Goal: Task Accomplishment & Management: Use online tool/utility

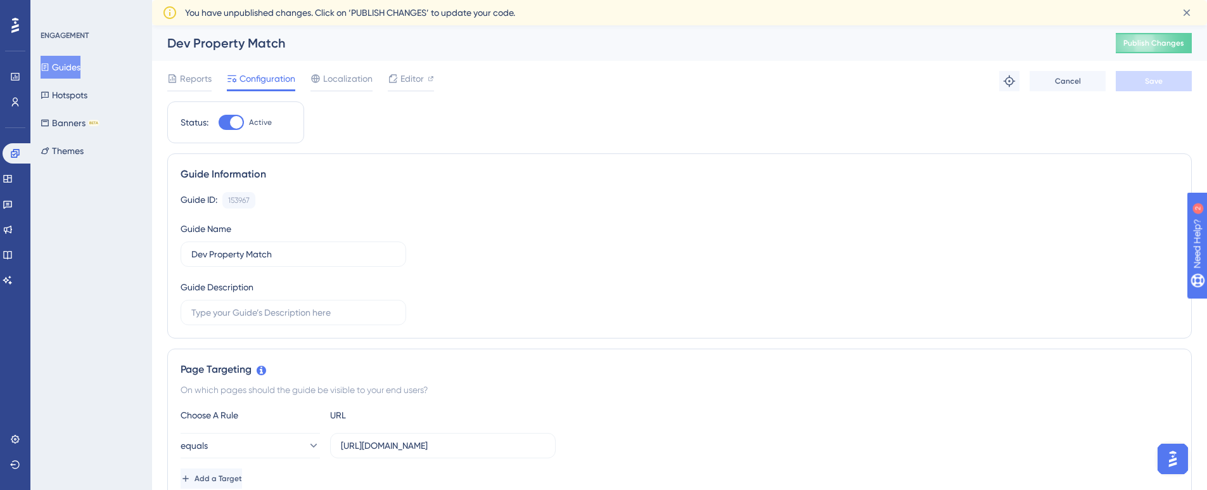
click at [794, 165] on div "Guide Information Guide ID: 153967 Copy Guide Name Dev Property Match Guide Des…" at bounding box center [679, 245] width 1024 height 185
click at [1154, 44] on span "Publish Changes" at bounding box center [1153, 43] width 61 height 10
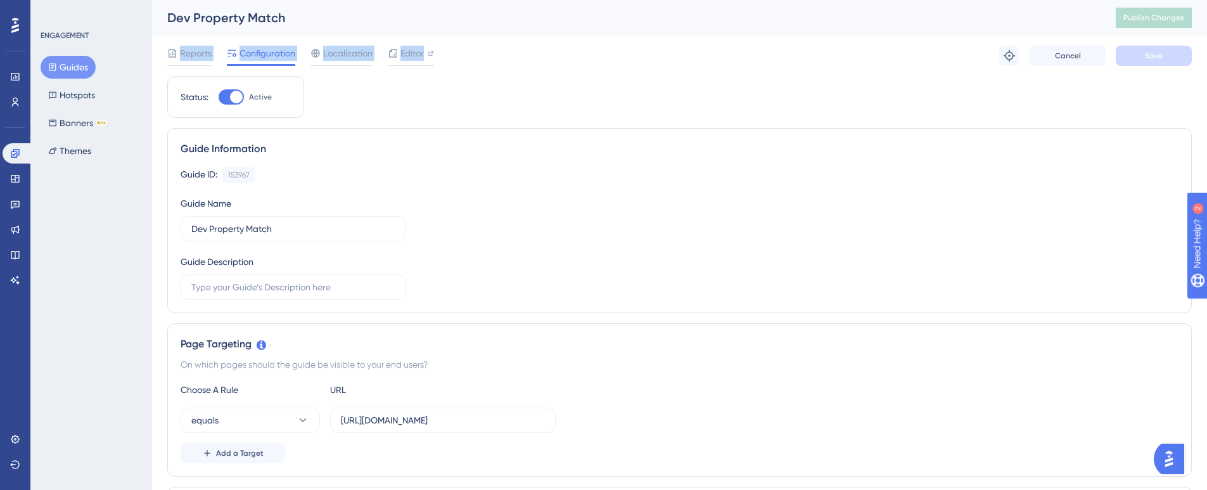
drag, startPoint x: 606, startPoint y: 44, endPoint x: 549, endPoint y: 72, distance: 63.5
click at [549, 72] on div "Dev Property Match Publish Changes Reports Configuration Localization Editor Tr…" at bounding box center [679, 38] width 1024 height 76
drag, startPoint x: 528, startPoint y: 84, endPoint x: 815, endPoint y: -42, distance: 314.0
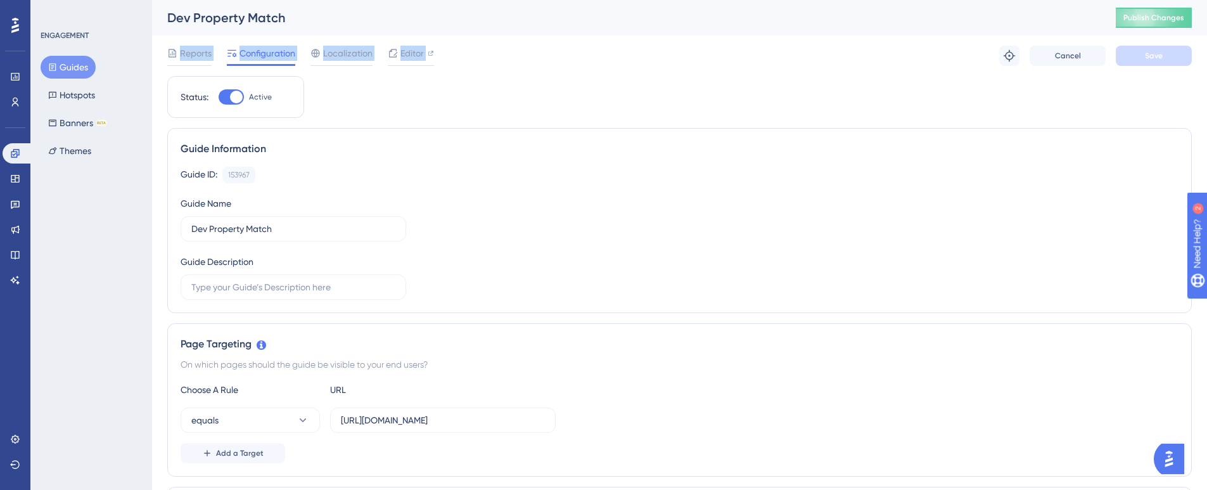
click at [984, 28] on div "Dev Property Match Publish Changes" at bounding box center [679, 17] width 1055 height 35
click at [1156, 10] on button "Publish Changes" at bounding box center [1154, 18] width 76 height 20
